Goal: Transaction & Acquisition: Purchase product/service

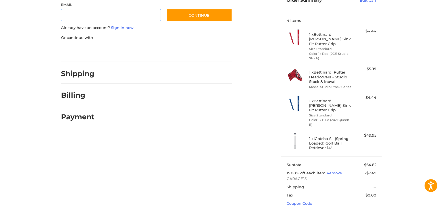
scroll to position [89, 0]
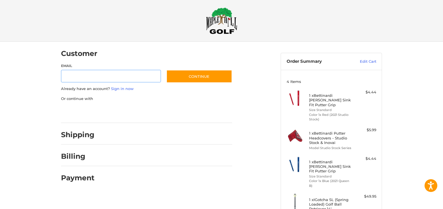
scroll to position [60, 0]
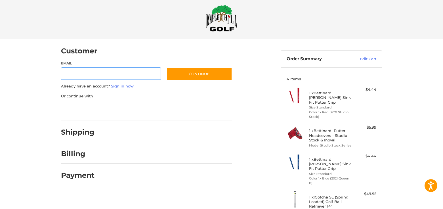
click at [108, 70] on input "Email" at bounding box center [111, 73] width 100 height 13
type input "**********"
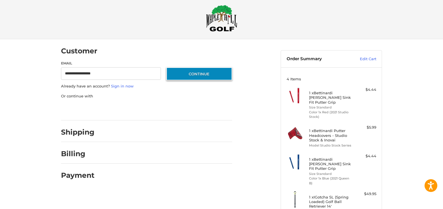
click at [188, 78] on button "Continue" at bounding box center [199, 73] width 66 height 13
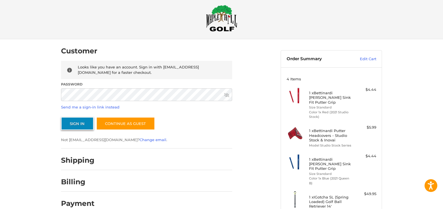
click at [89, 125] on button "Sign In" at bounding box center [77, 123] width 33 height 13
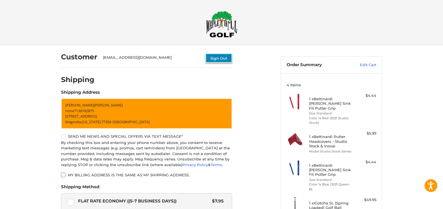
scroll to position [0, 0]
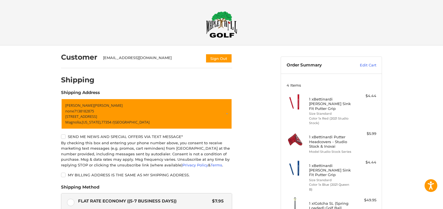
click at [218, 33] on img at bounding box center [221, 24] width 31 height 27
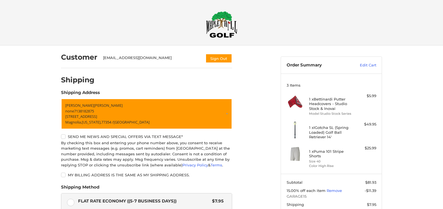
click at [219, 32] on img at bounding box center [221, 24] width 31 height 27
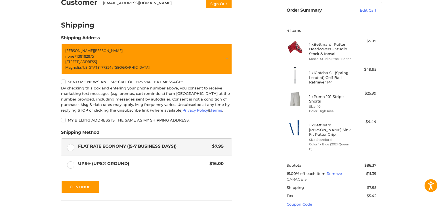
scroll to position [26, 0]
